Goal: Task Accomplishment & Management: Use online tool/utility

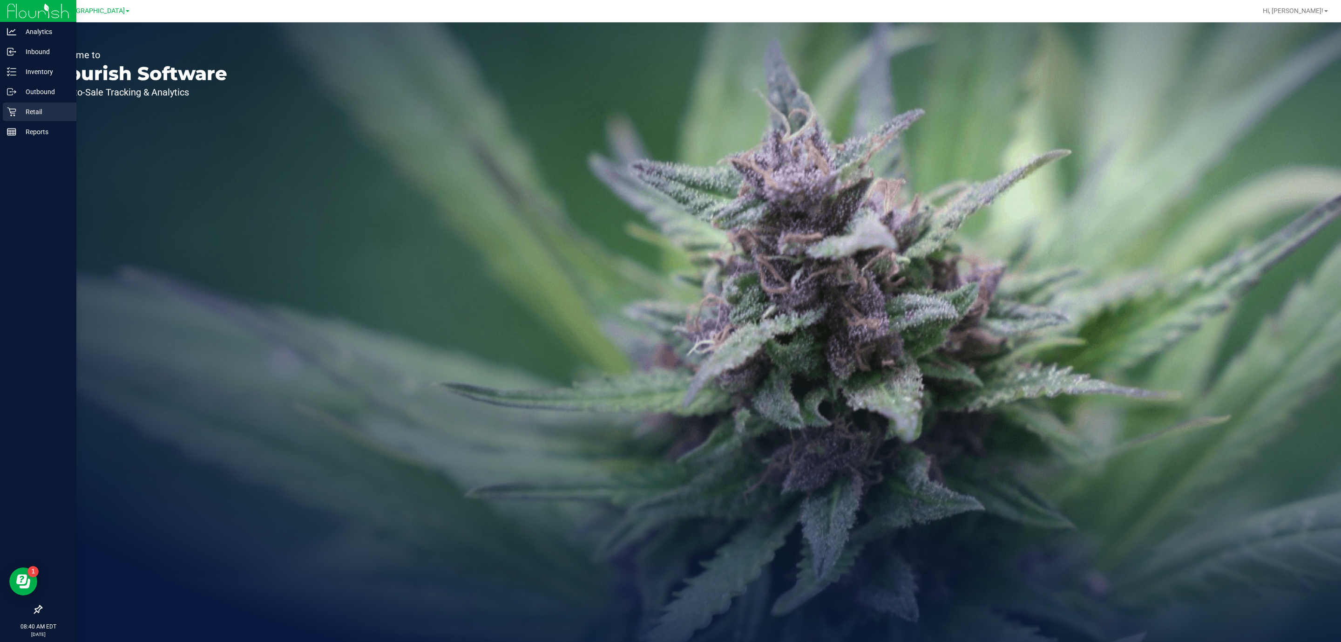
click at [18, 107] on p "Retail" at bounding box center [44, 111] width 56 height 11
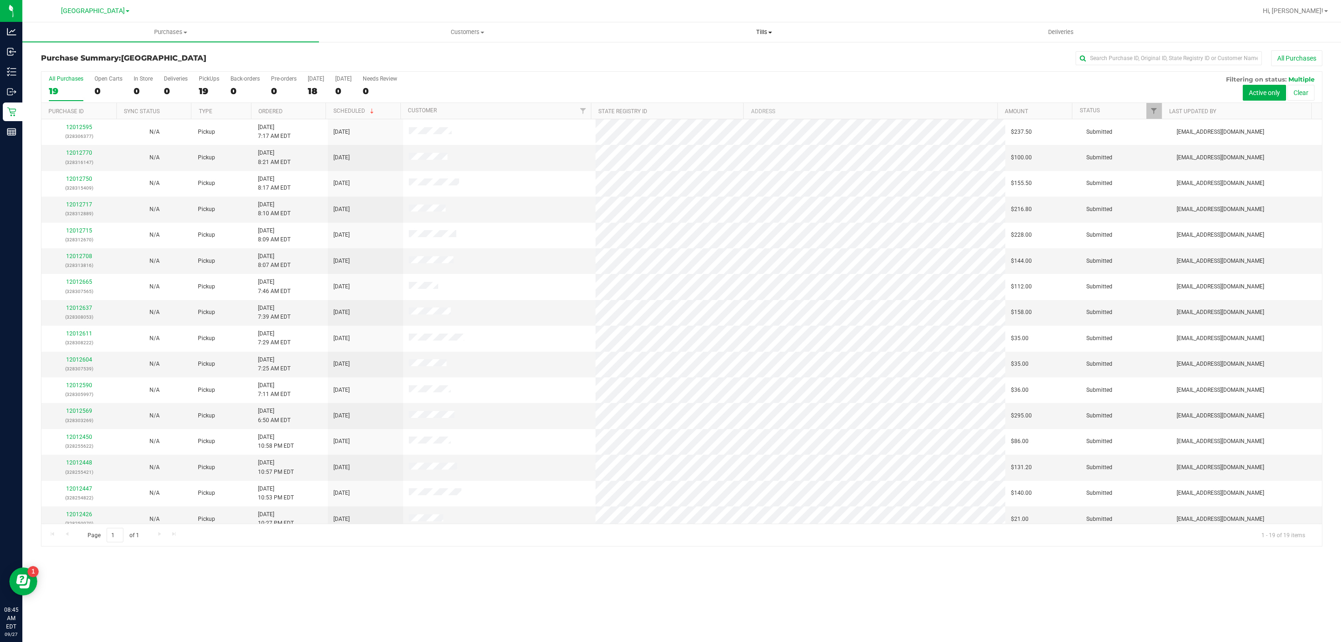
click at [755, 38] on uib-tab-heading "Tills Manage tills Reconcile e-payments" at bounding box center [764, 32] width 296 height 19
click at [645, 49] on ul "Manage tills Reconcile e-payments" at bounding box center [764, 61] width 297 height 39
click at [767, 32] on span "Tills" at bounding box center [764, 32] width 297 height 8
click at [640, 55] on span "Manage tills" at bounding box center [647, 56] width 63 height 8
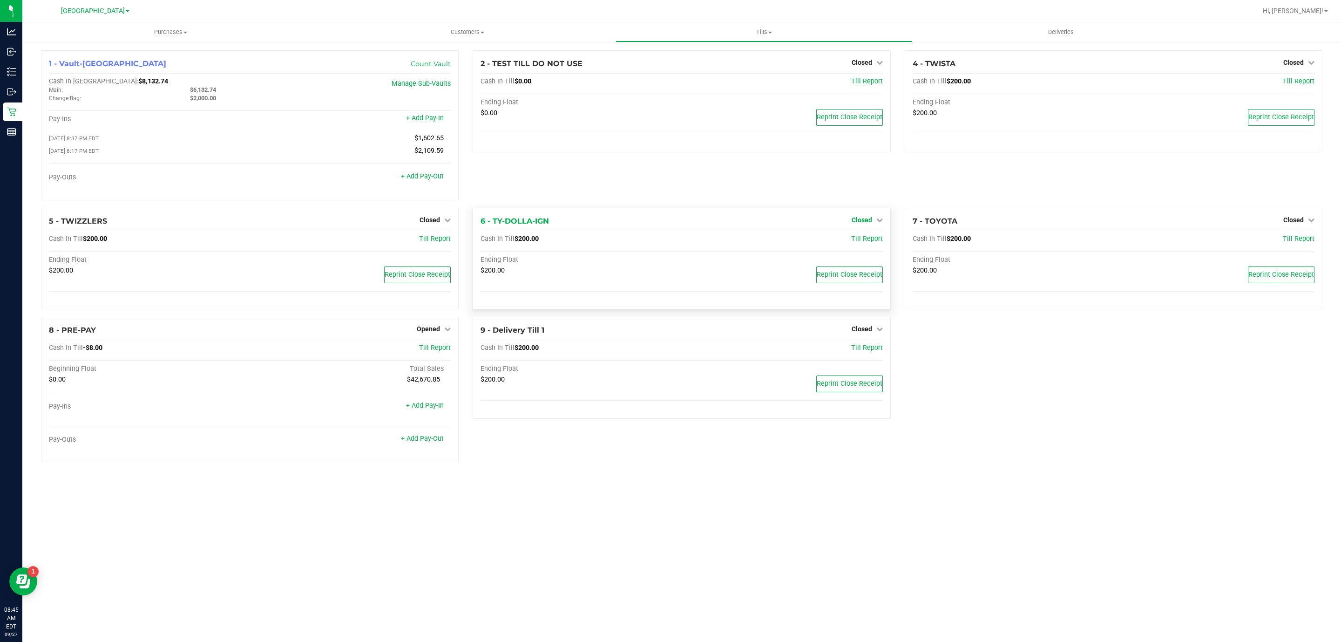
click at [857, 221] on span "Closed" at bounding box center [862, 219] width 20 height 7
click at [858, 242] on link "Open Till" at bounding box center [861, 238] width 25 height 7
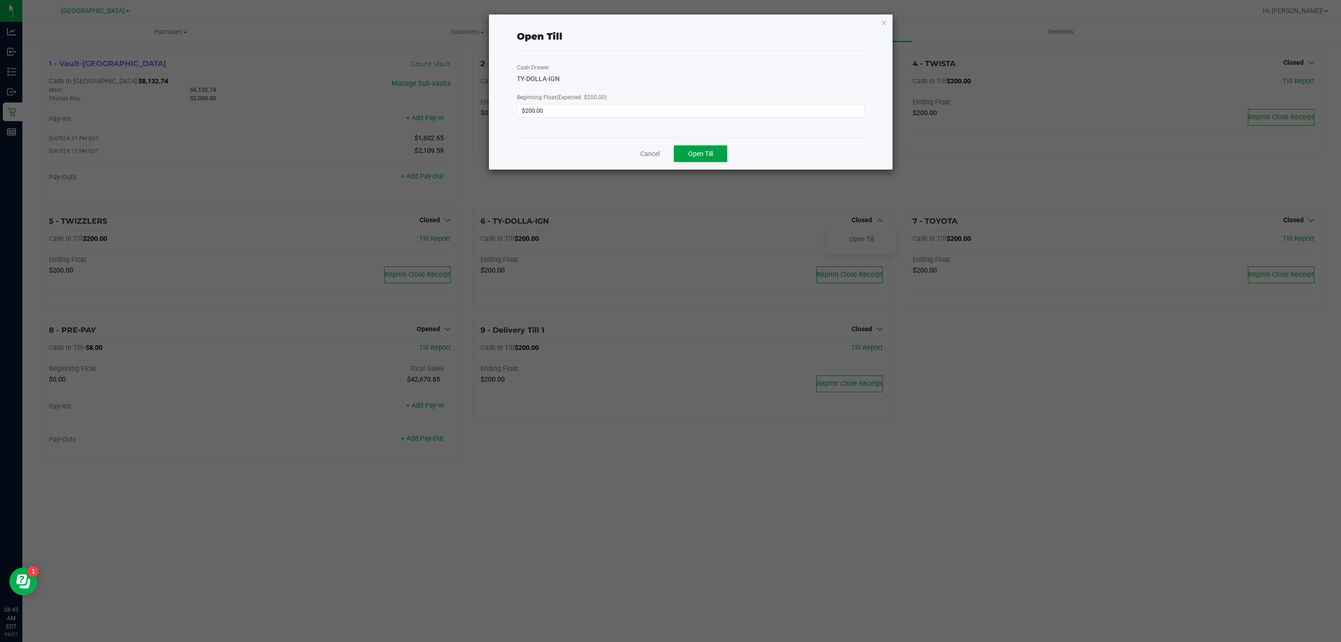
click at [704, 162] on div "Cancel Open Till" at bounding box center [691, 153] width 348 height 32
click at [695, 154] on span "Open Till" at bounding box center [700, 153] width 25 height 7
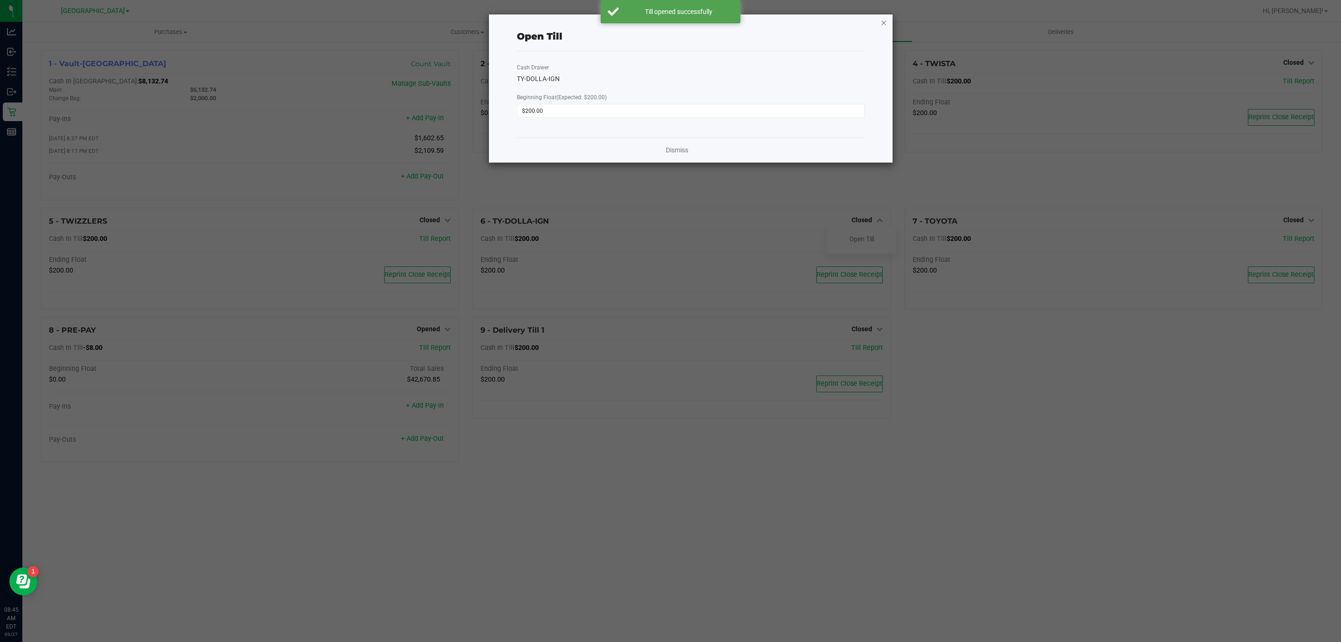
click at [882, 24] on icon "button" at bounding box center [883, 22] width 7 height 11
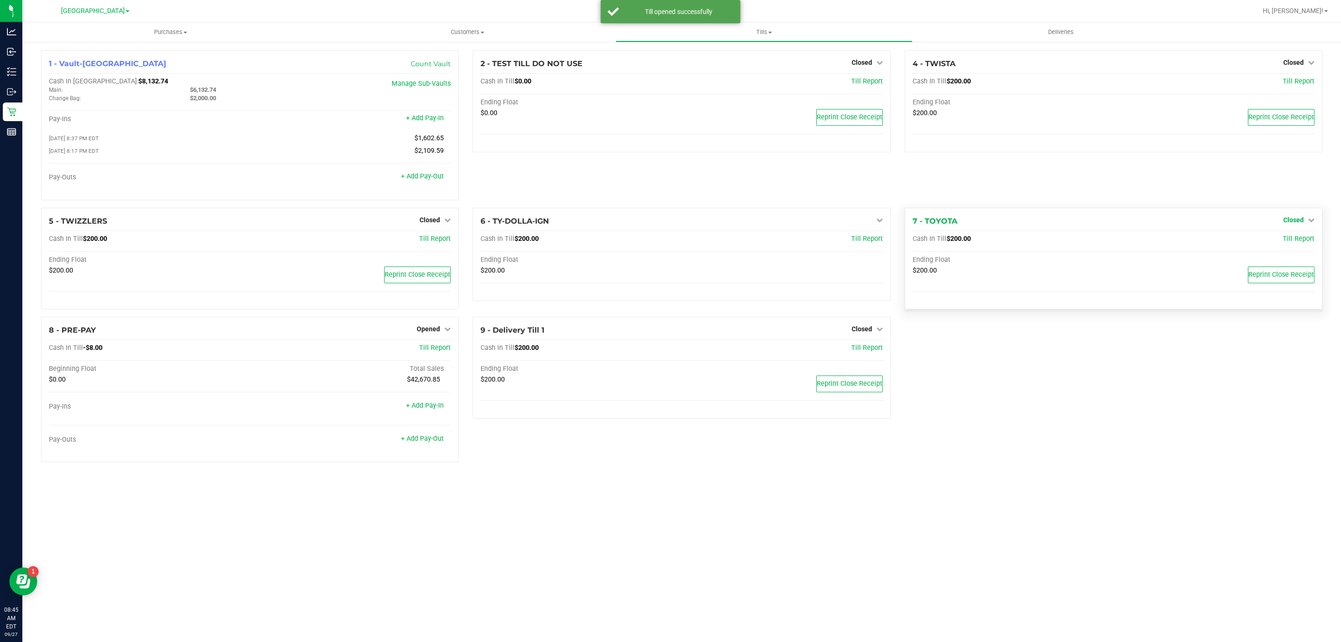
click at [1299, 221] on span "Closed" at bounding box center [1293, 219] width 20 height 7
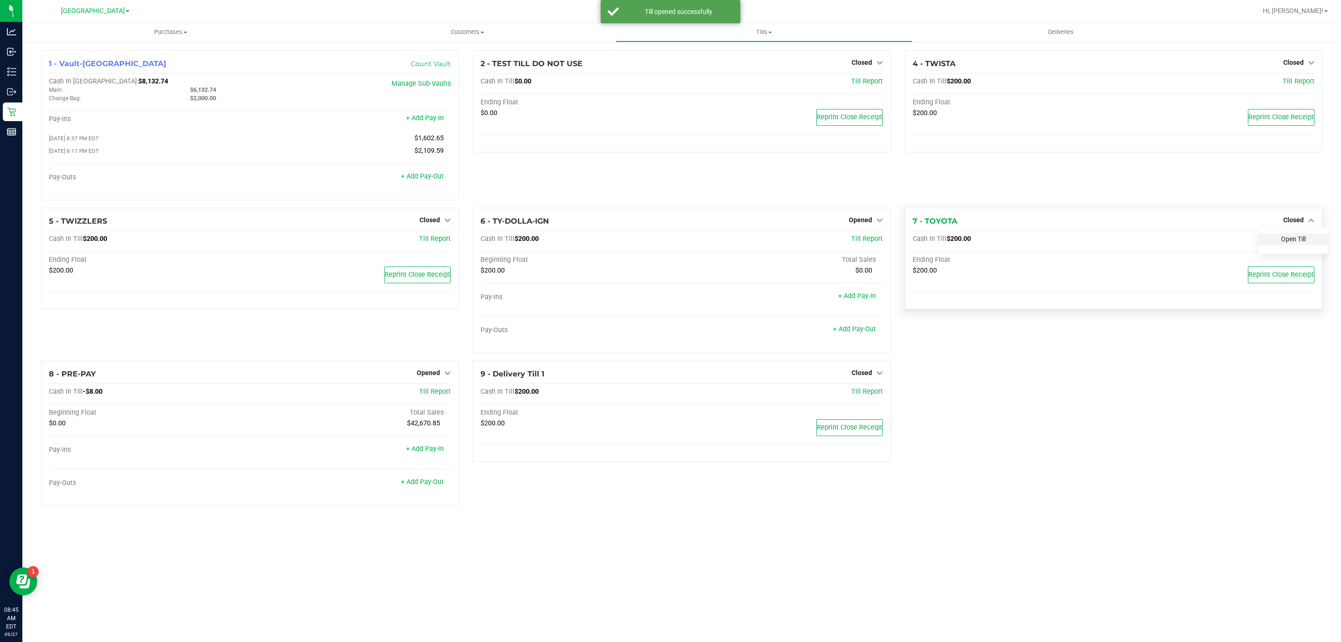
click at [1291, 238] on link "Open Till" at bounding box center [1293, 238] width 25 height 7
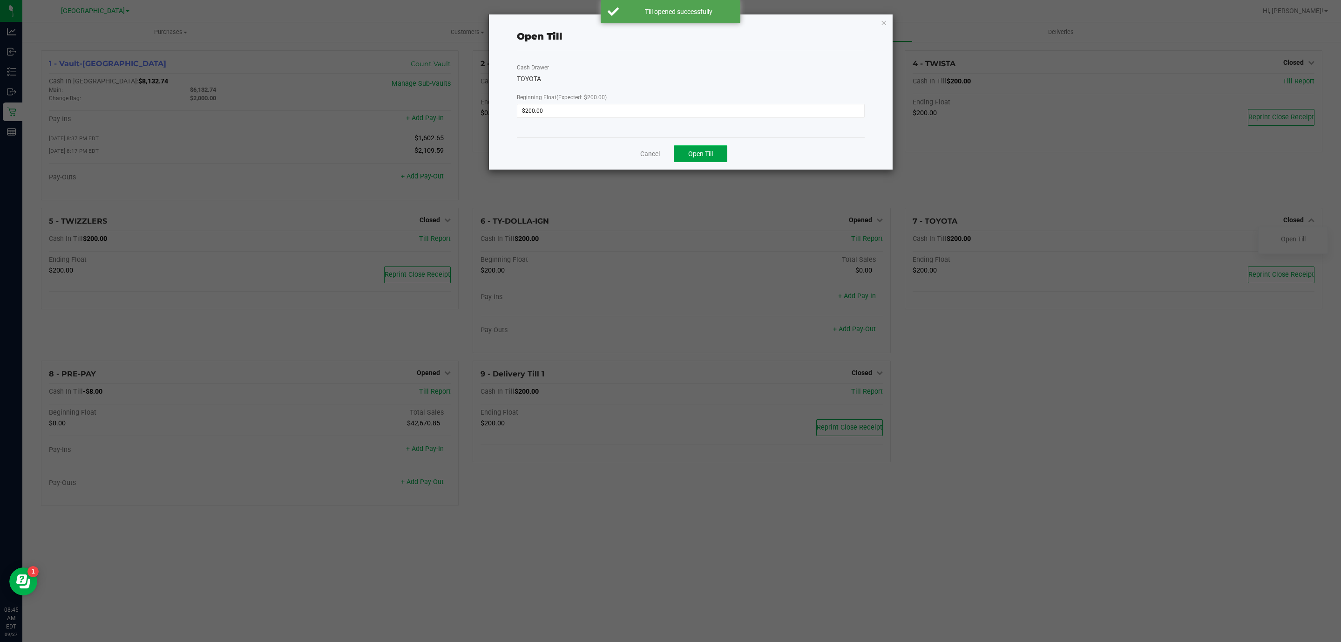
click at [707, 156] on span "Open Till" at bounding box center [700, 153] width 25 height 7
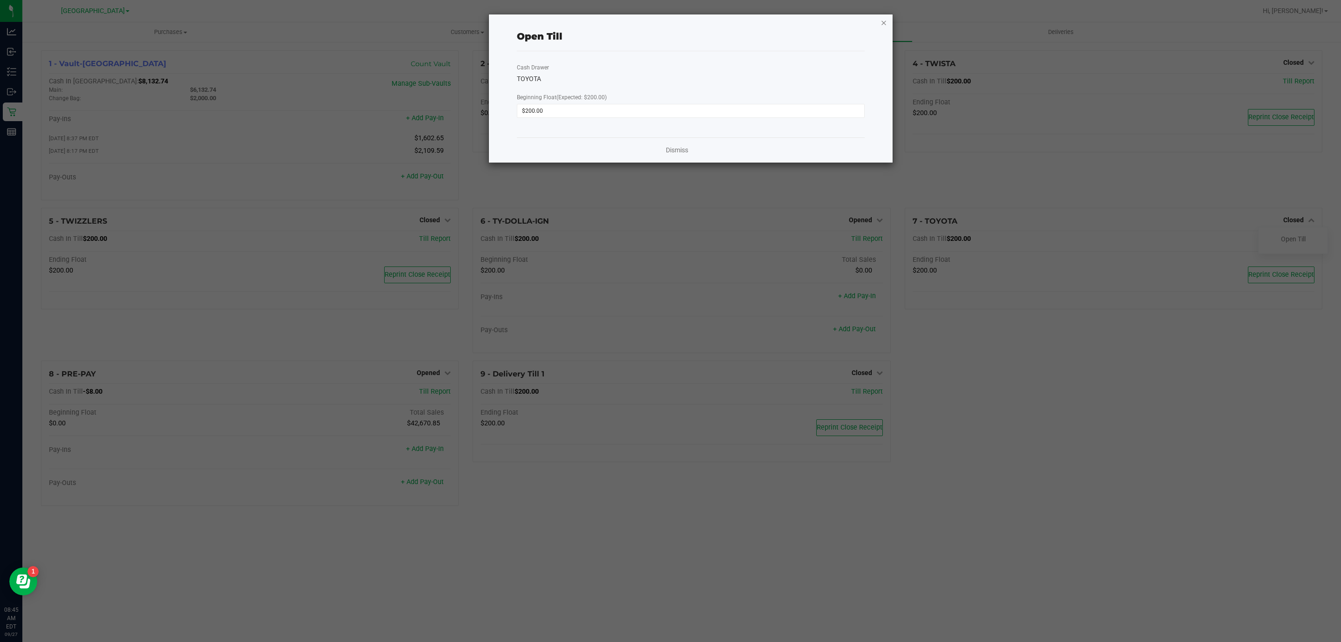
click at [880, 21] on icon "button" at bounding box center [883, 22] width 7 height 11
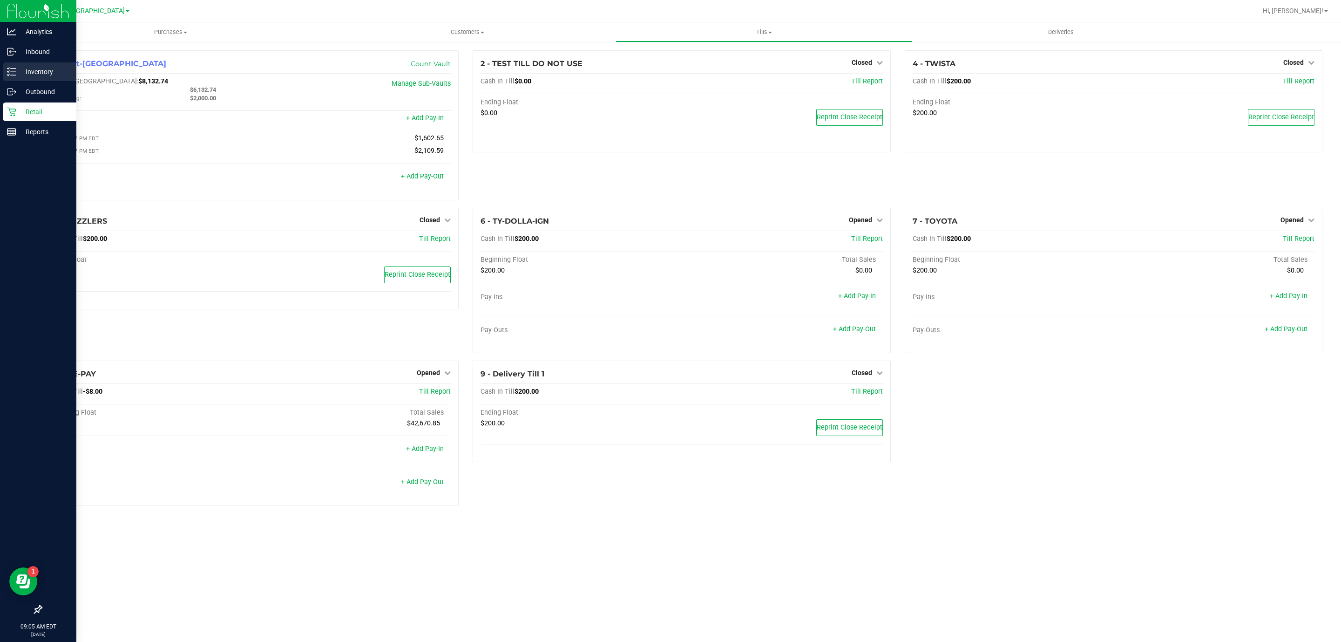
click at [16, 71] on p "Inventory" at bounding box center [44, 71] width 56 height 11
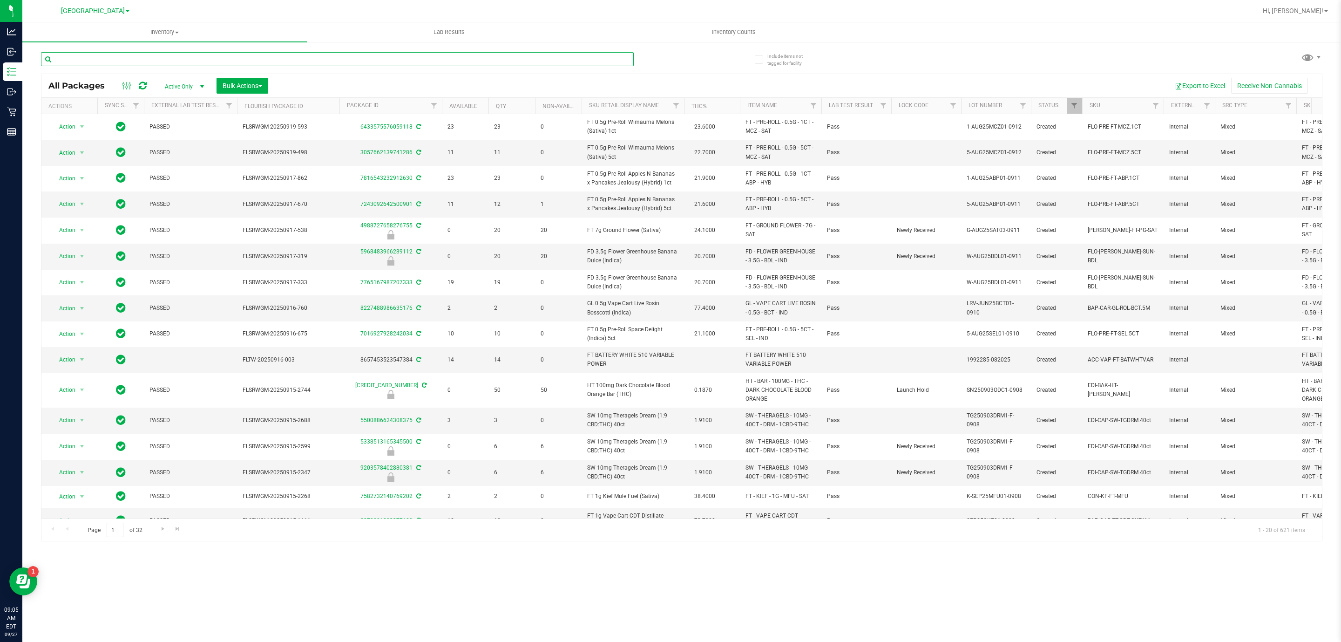
click at [208, 61] on input "text" at bounding box center [337, 59] width 593 height 14
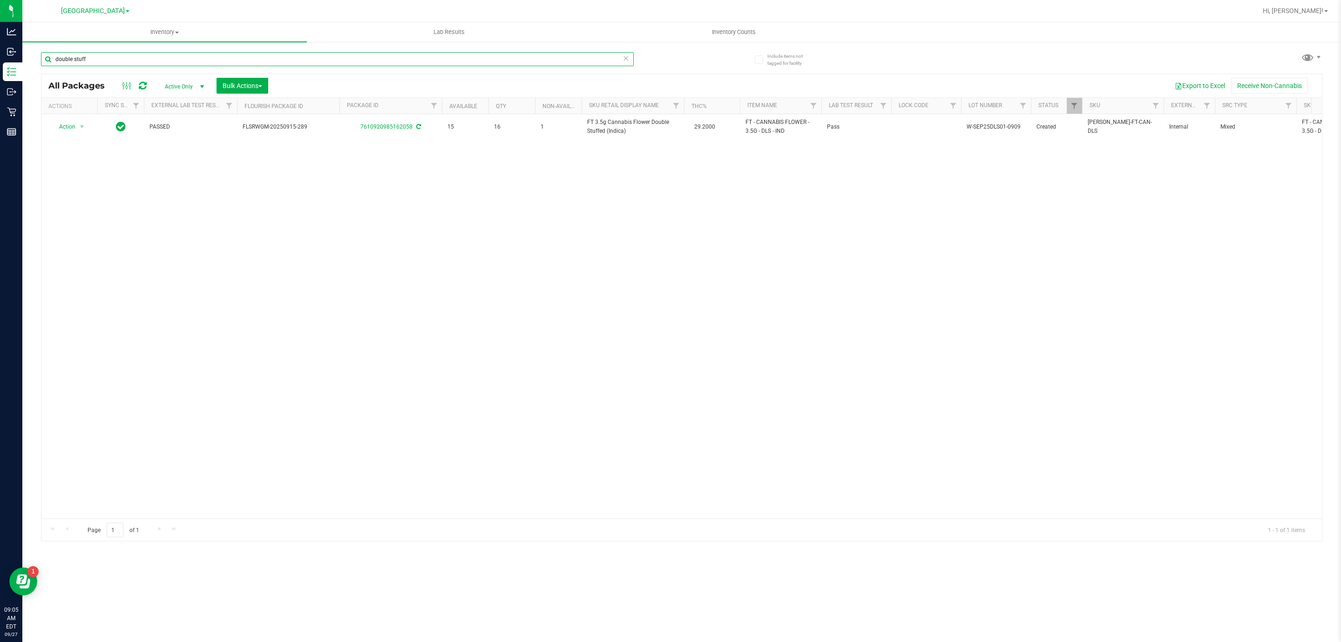
type input "double stuff"
click at [189, 251] on div "Action Action Adjust qty Create package Edit attributes Global inventory Locate…" at bounding box center [681, 316] width 1280 height 404
